Goal: Find specific page/section

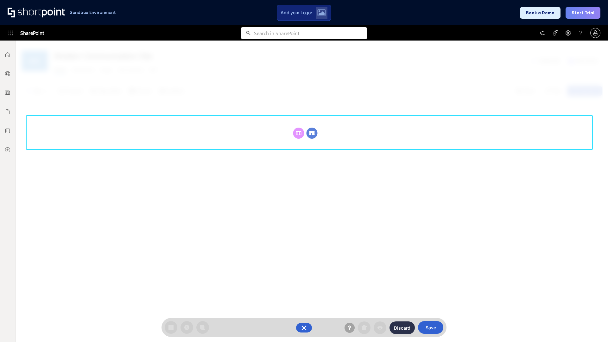
click at [312, 133] on circle at bounding box center [311, 133] width 11 height 11
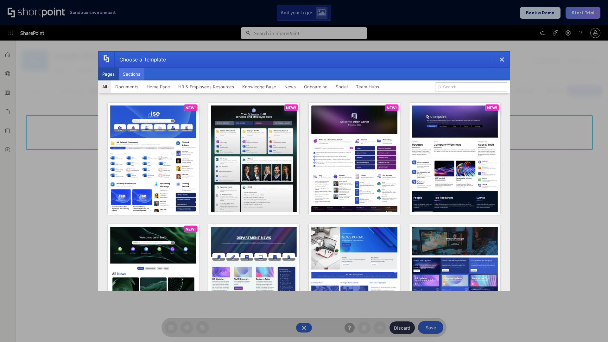
click at [131, 74] on button "Sections" at bounding box center [132, 74] width 26 height 13
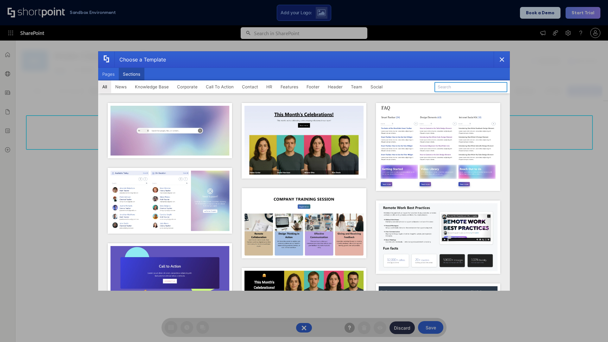
type input "Teams Kit 1"
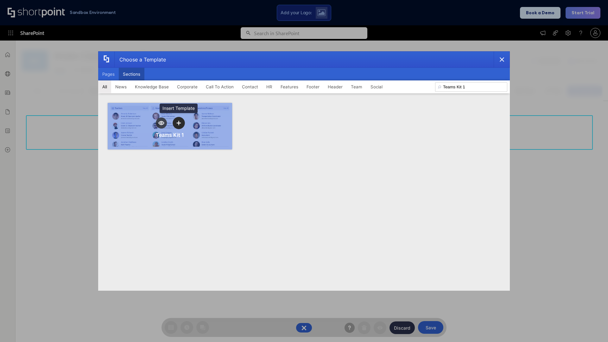
click at [179, 123] on icon "template selector" at bounding box center [178, 123] width 4 height 4
